Goal: Navigation & Orientation: Find specific page/section

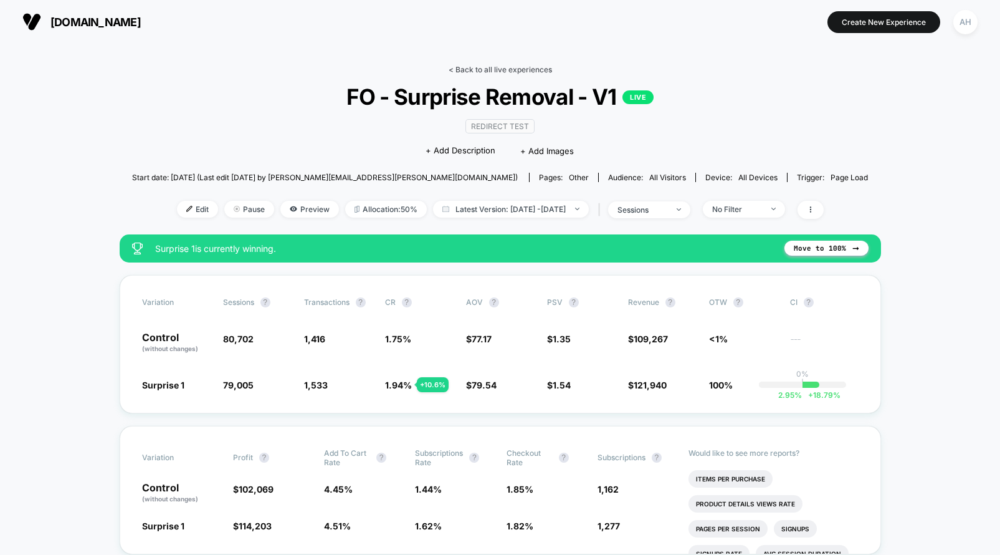
click at [515, 66] on link "< Back to all live experiences" at bounding box center [500, 69] width 103 height 9
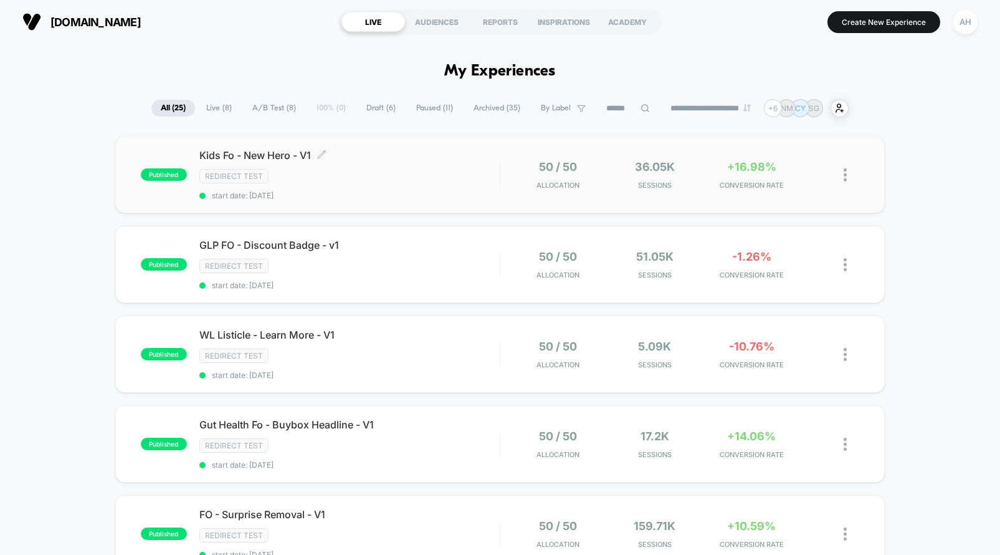
click at [471, 180] on div "Redirect Test" at bounding box center [349, 176] width 300 height 14
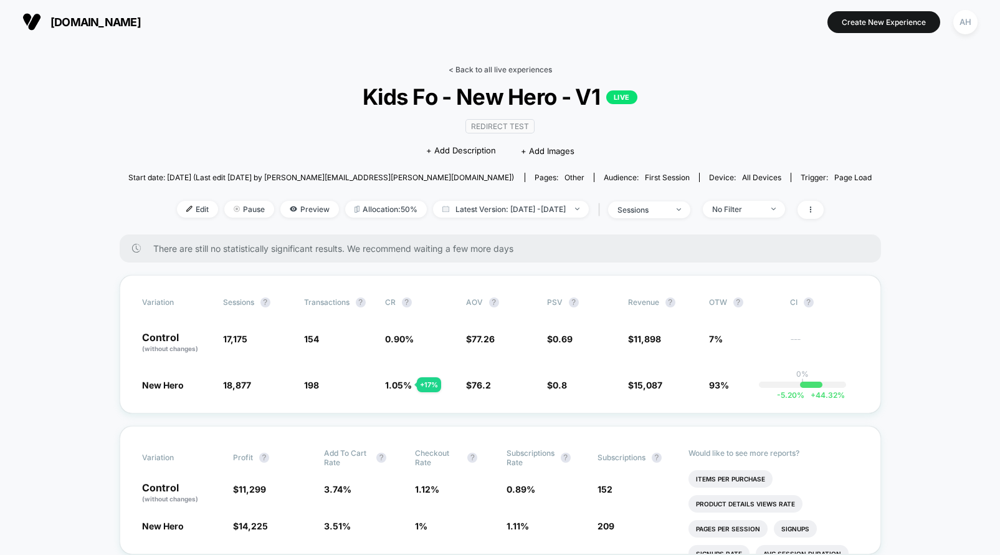
click at [528, 70] on link "< Back to all live experiences" at bounding box center [500, 69] width 103 height 9
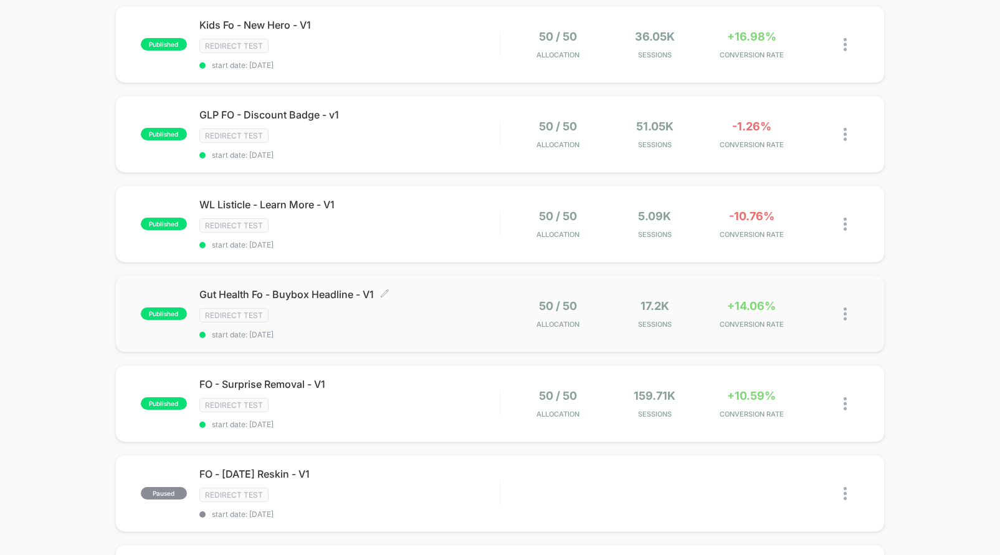
scroll to position [159, 0]
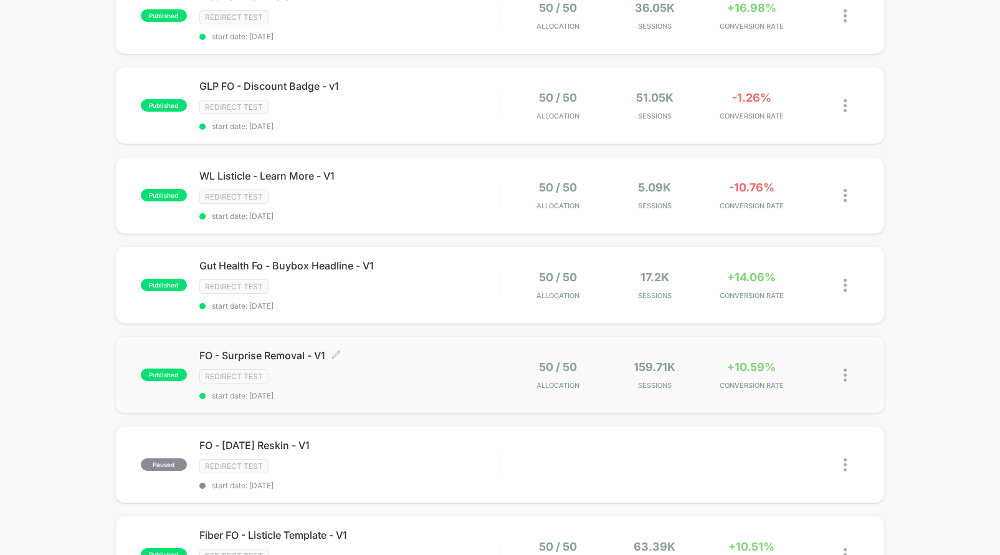
click at [464, 383] on div "Redirect Test" at bounding box center [349, 376] width 300 height 14
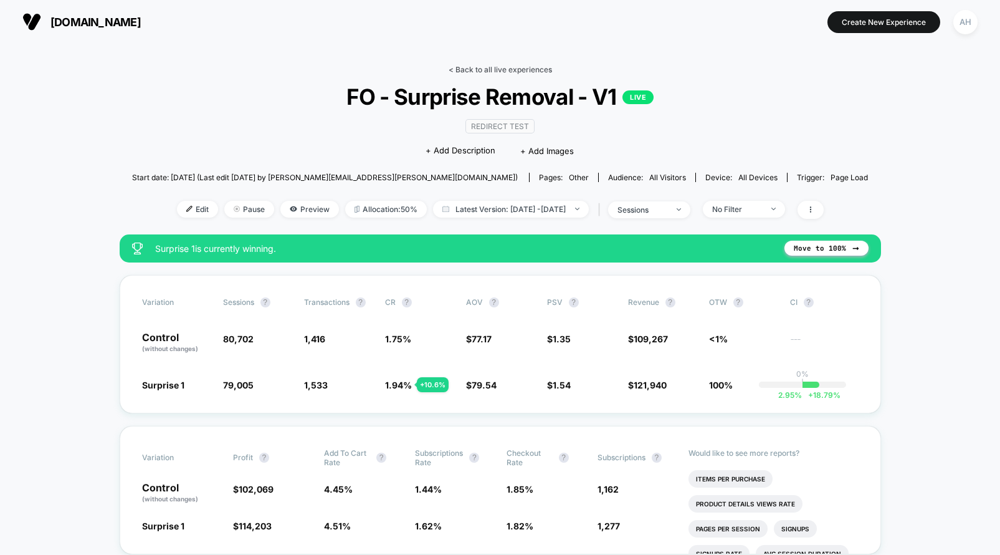
click at [496, 68] on link "< Back to all live experiences" at bounding box center [500, 69] width 103 height 9
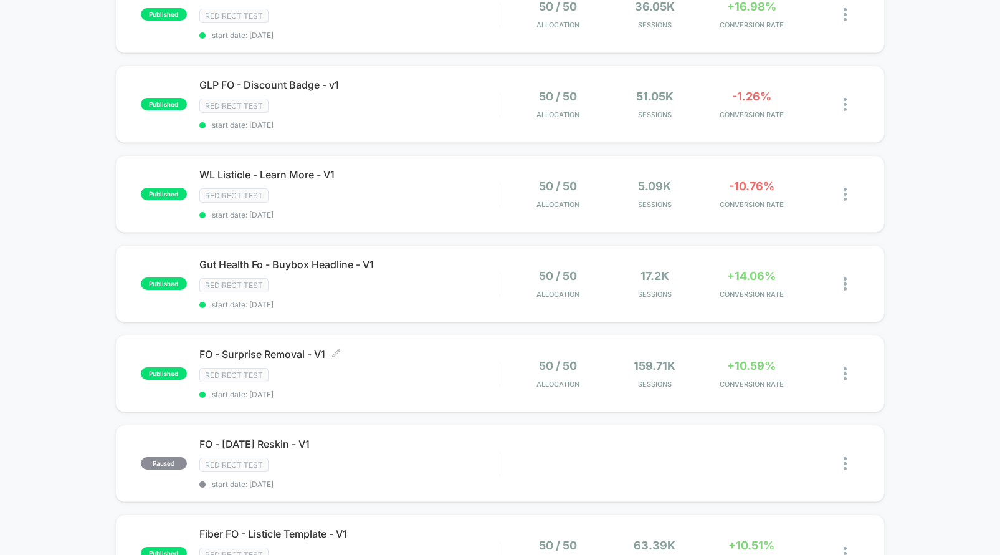
scroll to position [232, 0]
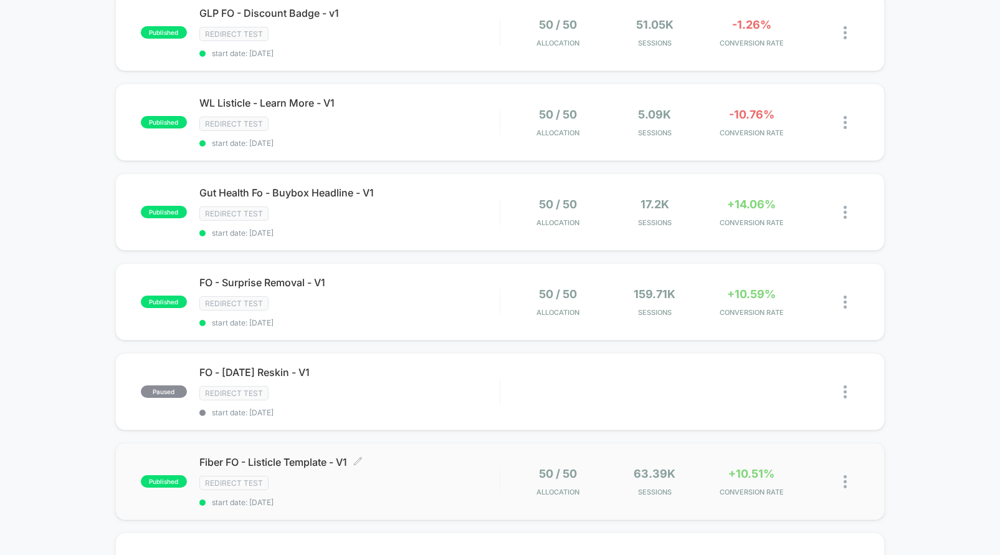
click at [449, 473] on div "Fiber FO - Listicle Template - V1 Click to edit experience details Click to edi…" at bounding box center [349, 481] width 300 height 51
